Goal: Use online tool/utility

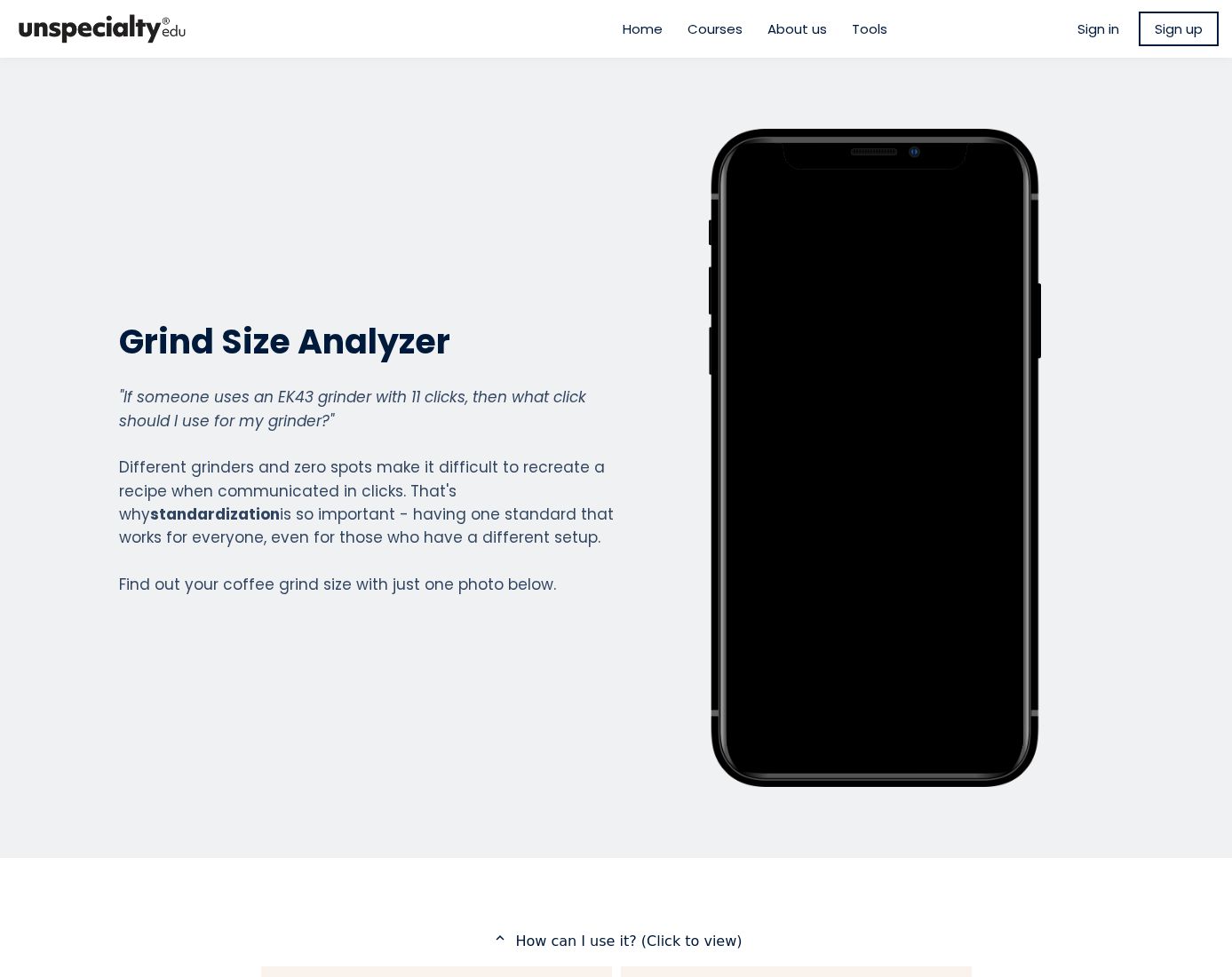
scroll to position [1966, 711]
click at [1170, 29] on span "Sign up" at bounding box center [1179, 29] width 48 height 21
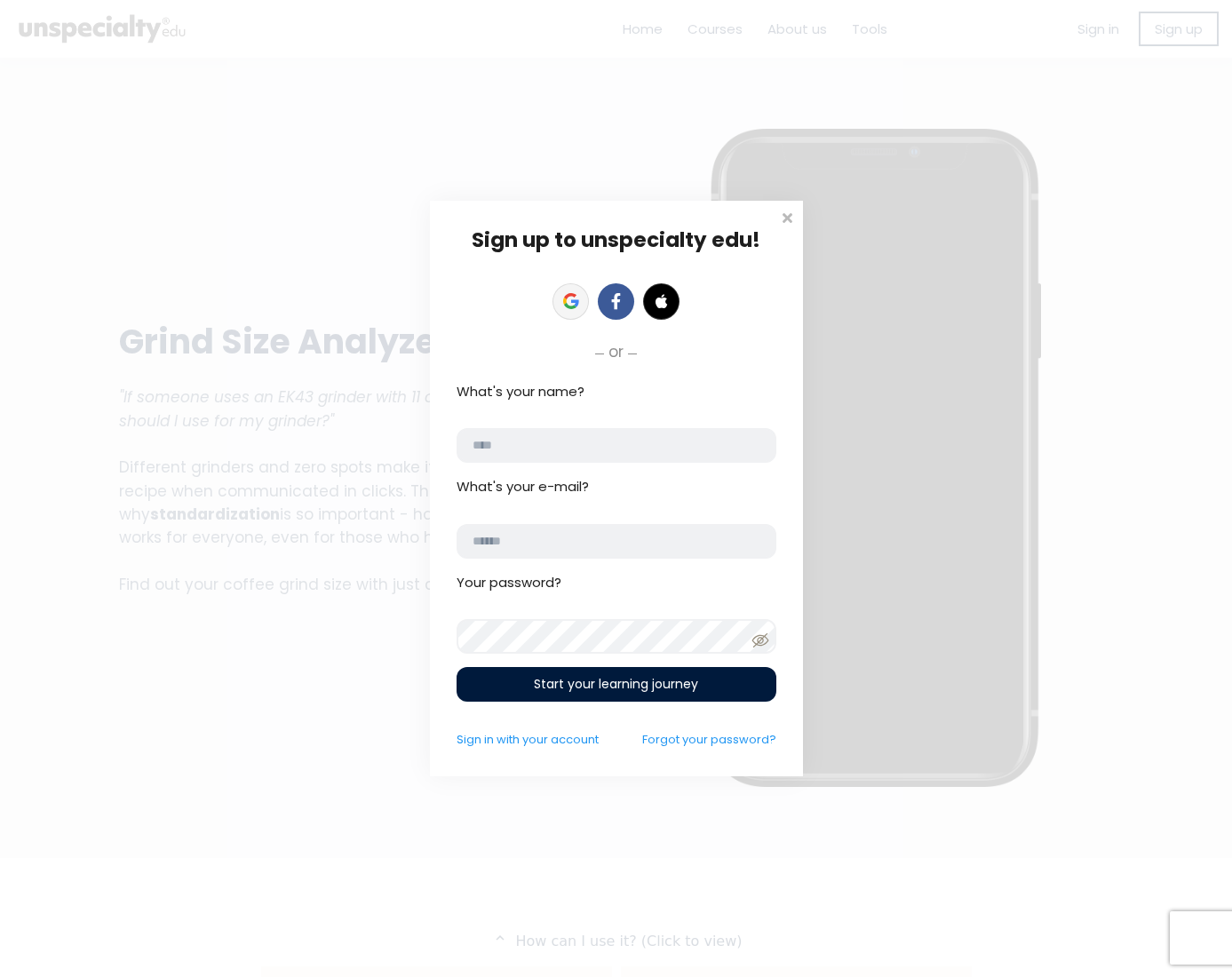
click at [567, 303] on icon at bounding box center [571, 301] width 16 height 16
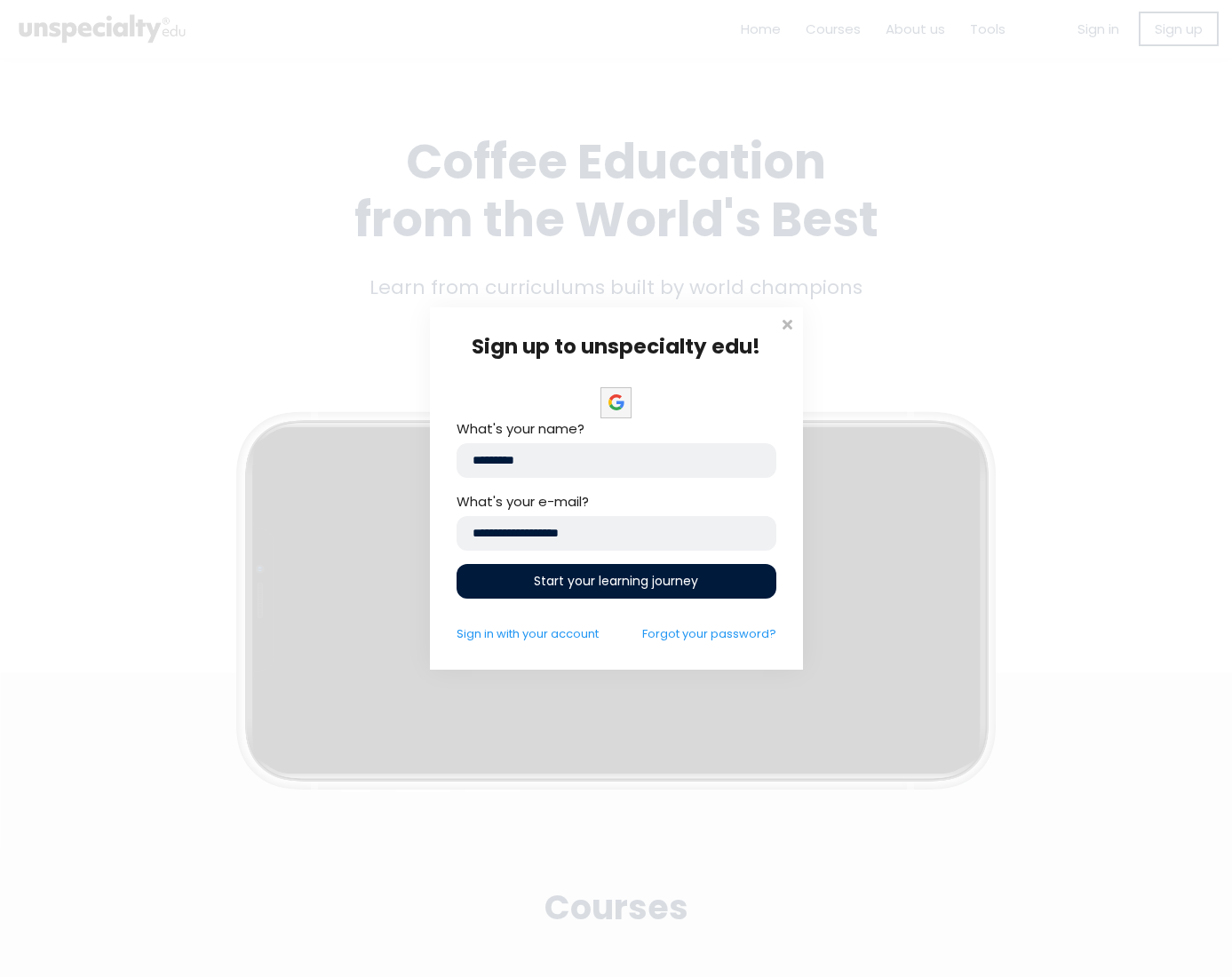
click at [597, 576] on span "Start your learning journey" at bounding box center [616, 581] width 165 height 19
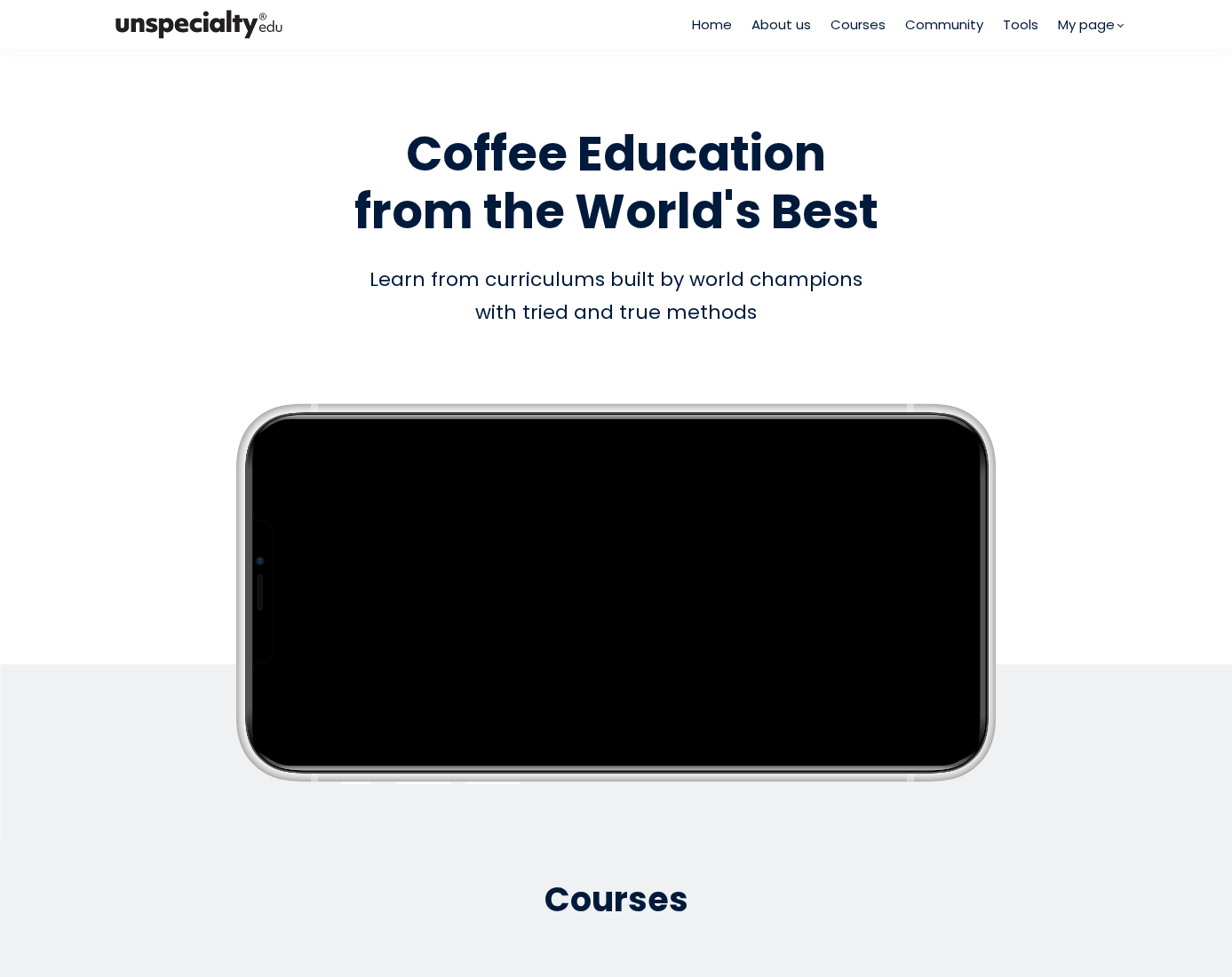
click at [1018, 22] on span "Tools" at bounding box center [1021, 24] width 36 height 21
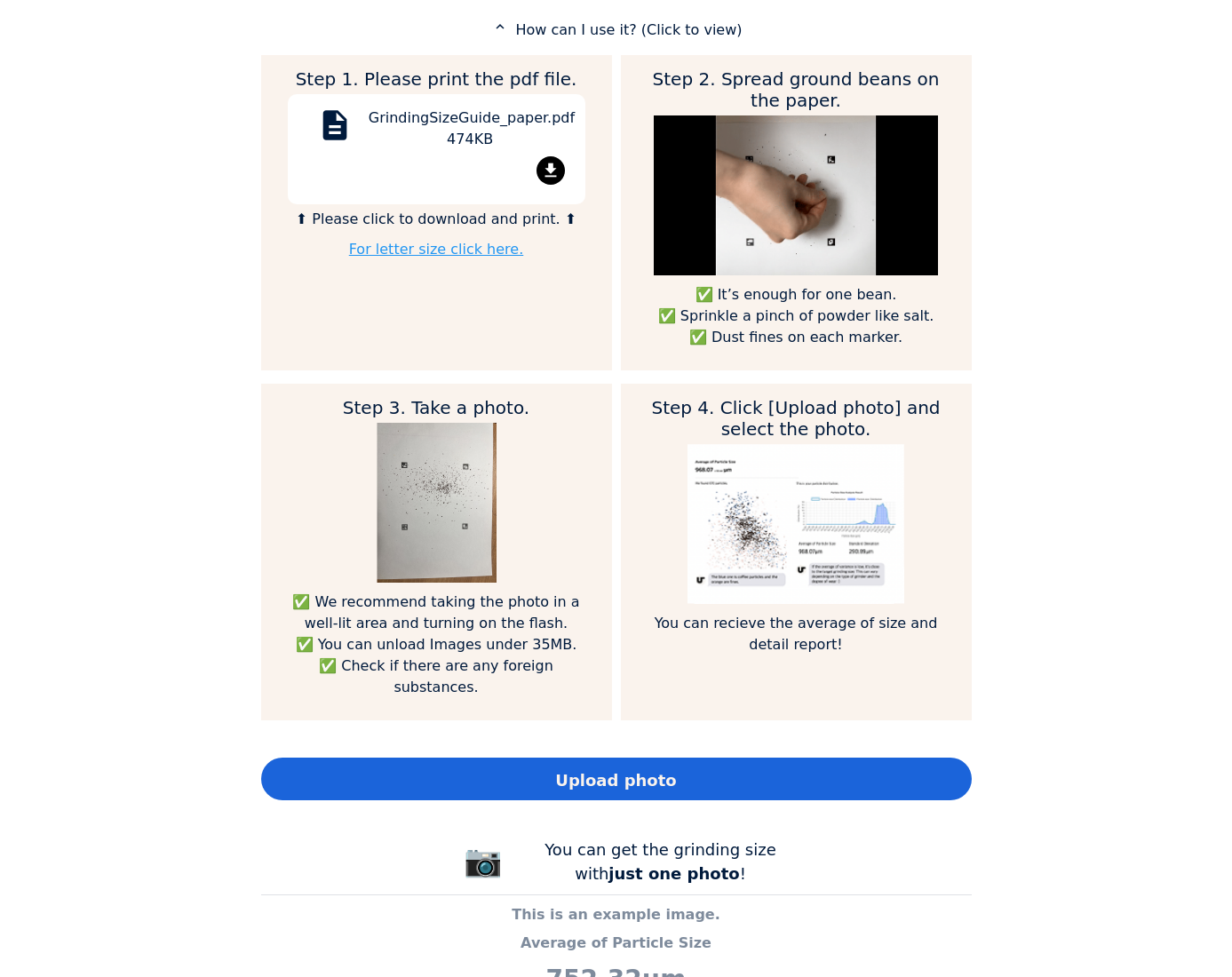
scroll to position [977, 0]
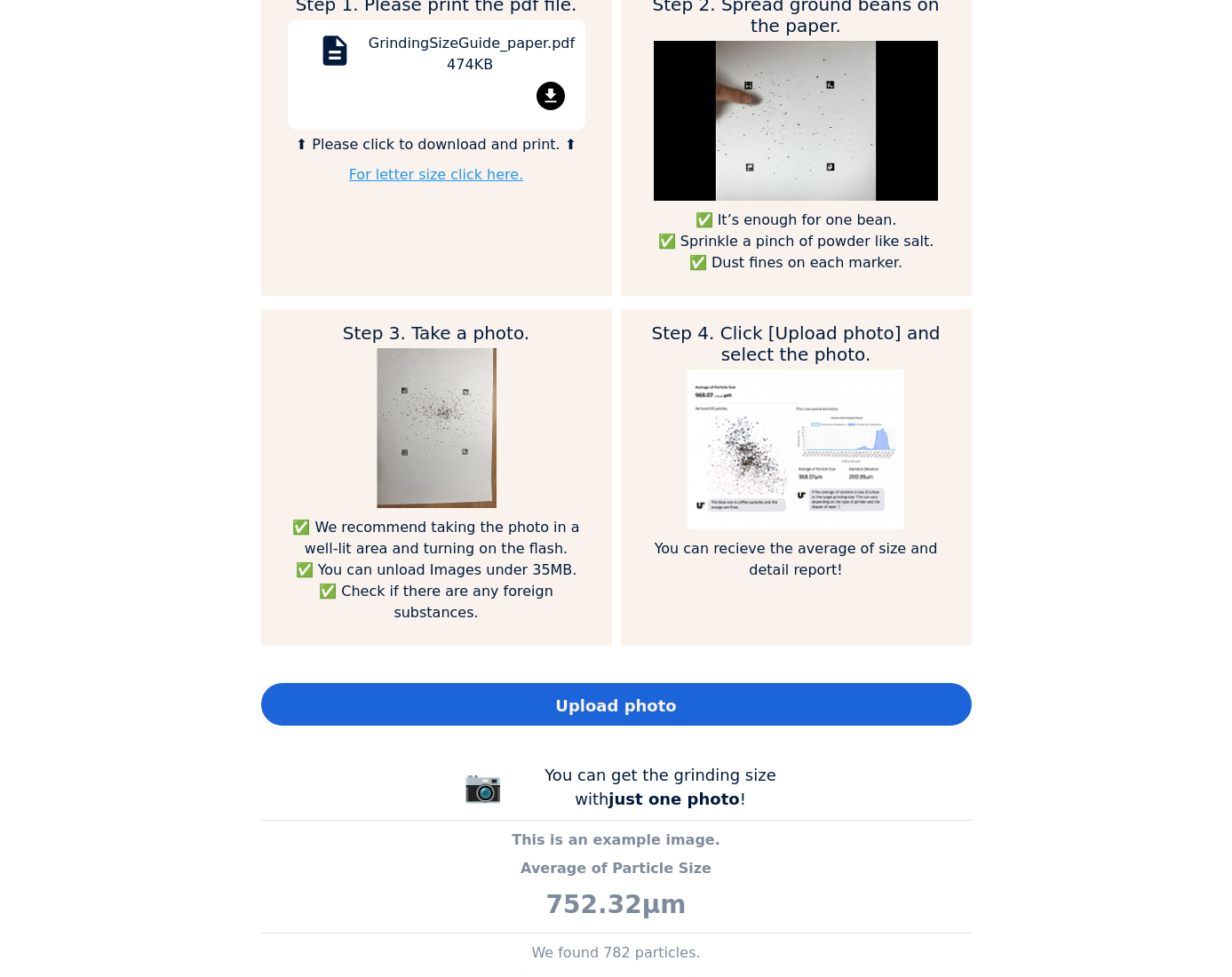
click at [578, 694] on span "Upload photo" at bounding box center [615, 706] width 121 height 24
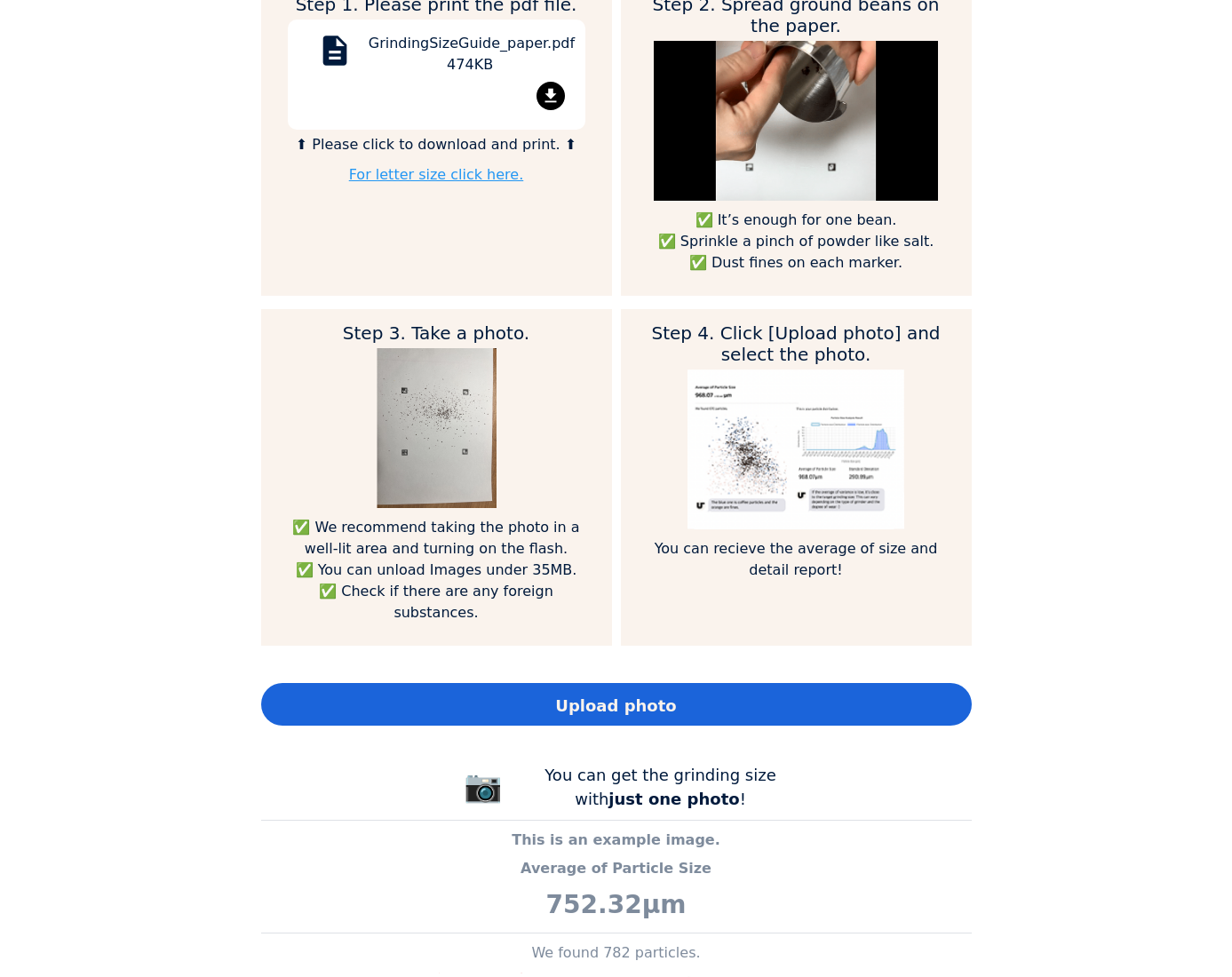
click at [390, 686] on div "Upload photo" at bounding box center [617, 705] width 711 height 43
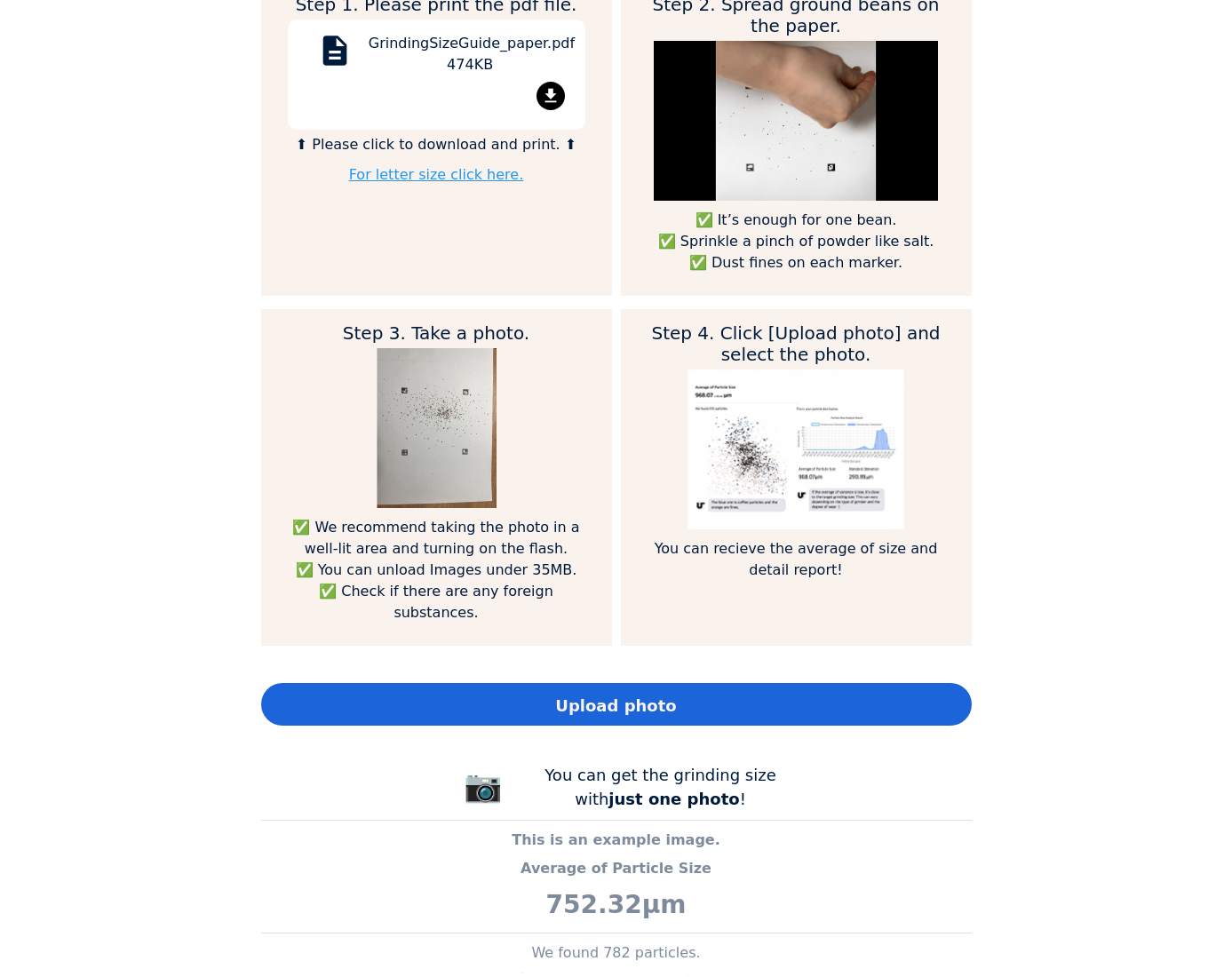
click at [439, 690] on div "Upload photo" at bounding box center [617, 705] width 711 height 43
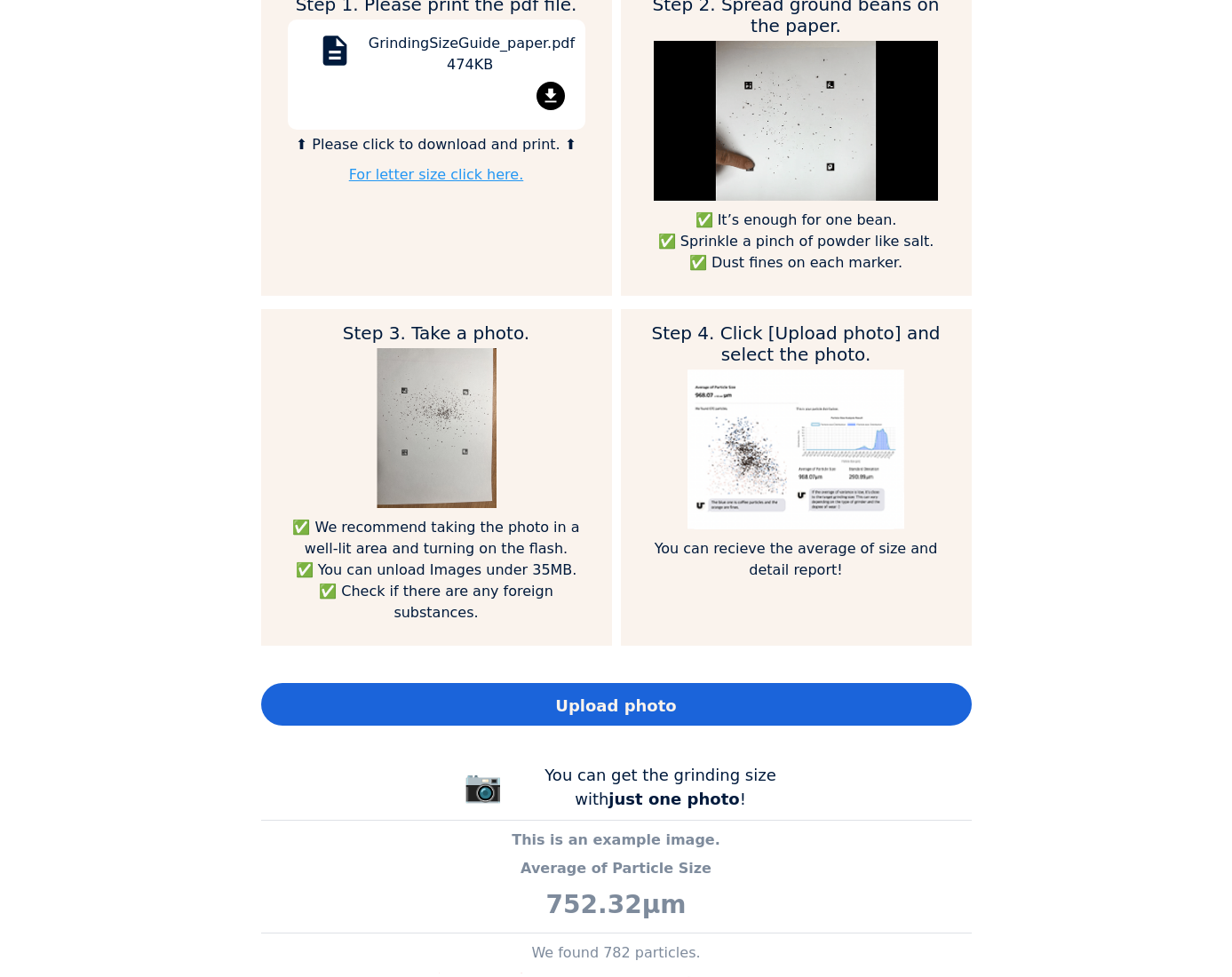
click at [543, 685] on div "Upload photo" at bounding box center [617, 705] width 711 height 43
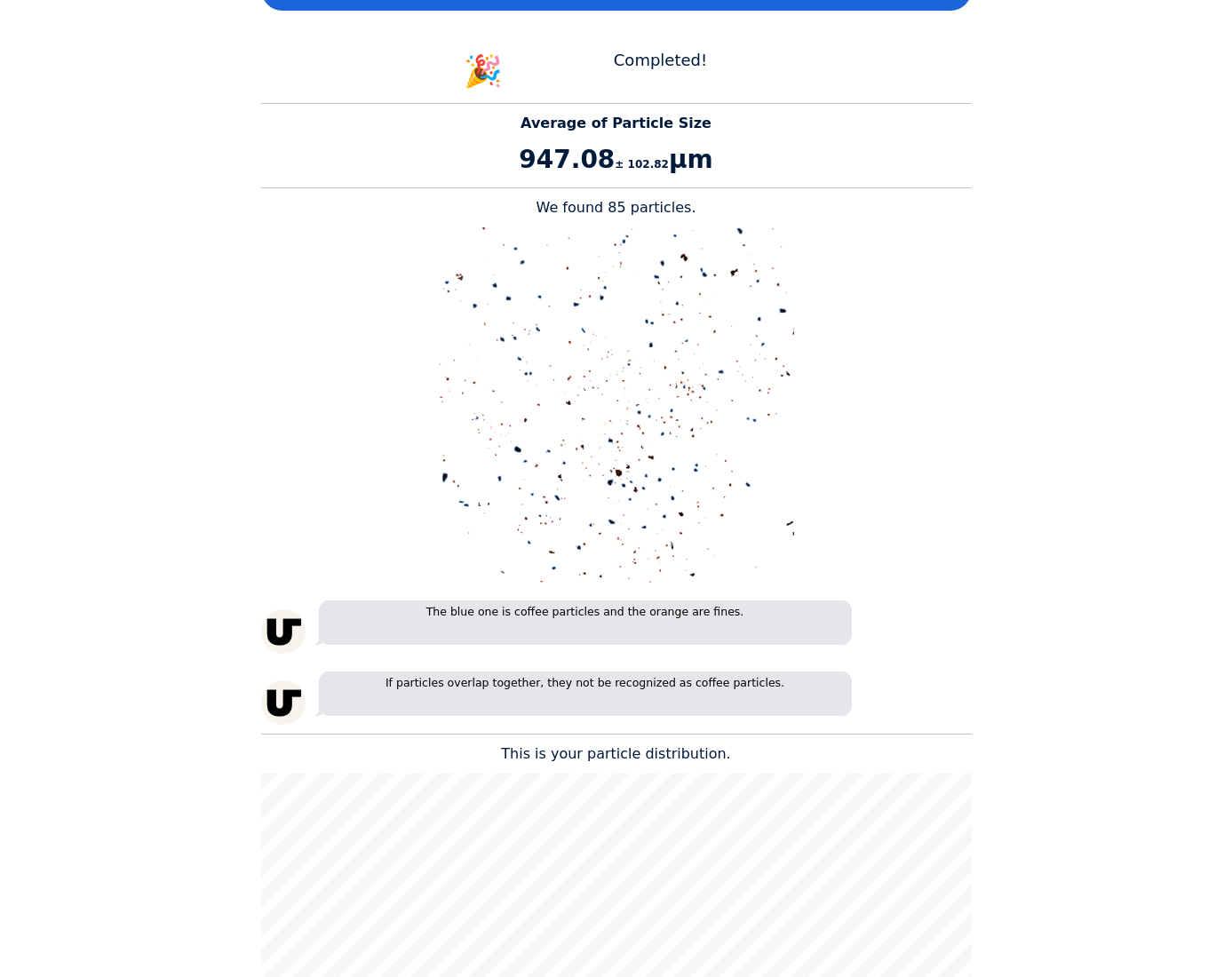
scroll to position [1688, 0]
